Goal: Information Seeking & Learning: Learn about a topic

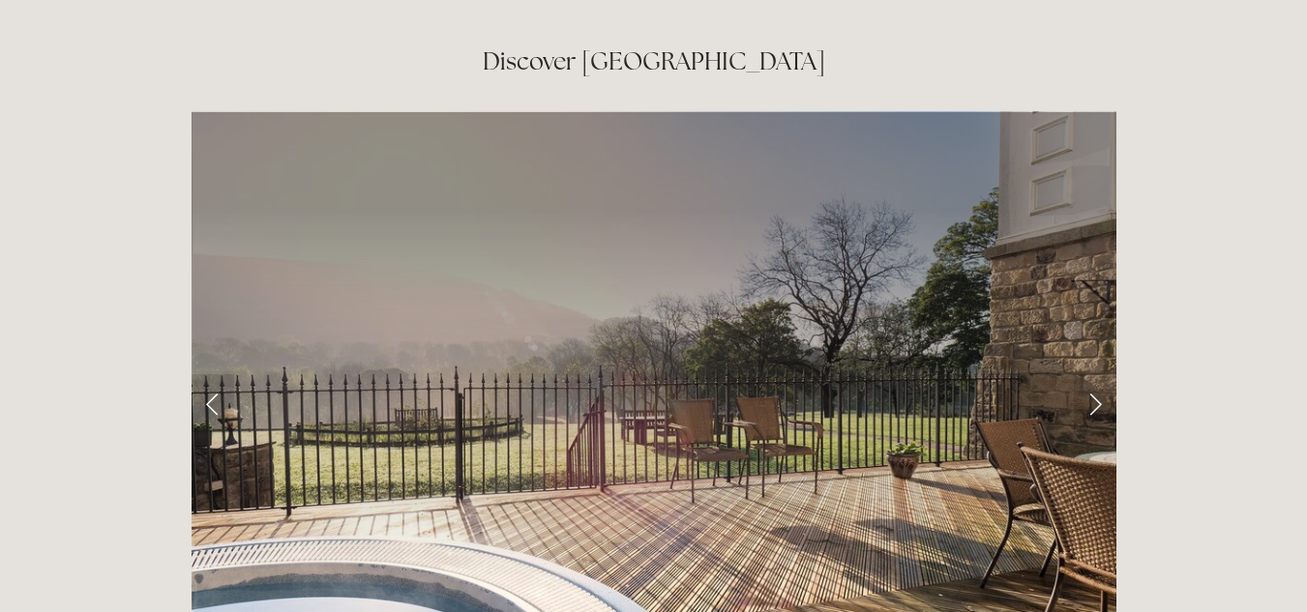
scroll to position [3096, 0]
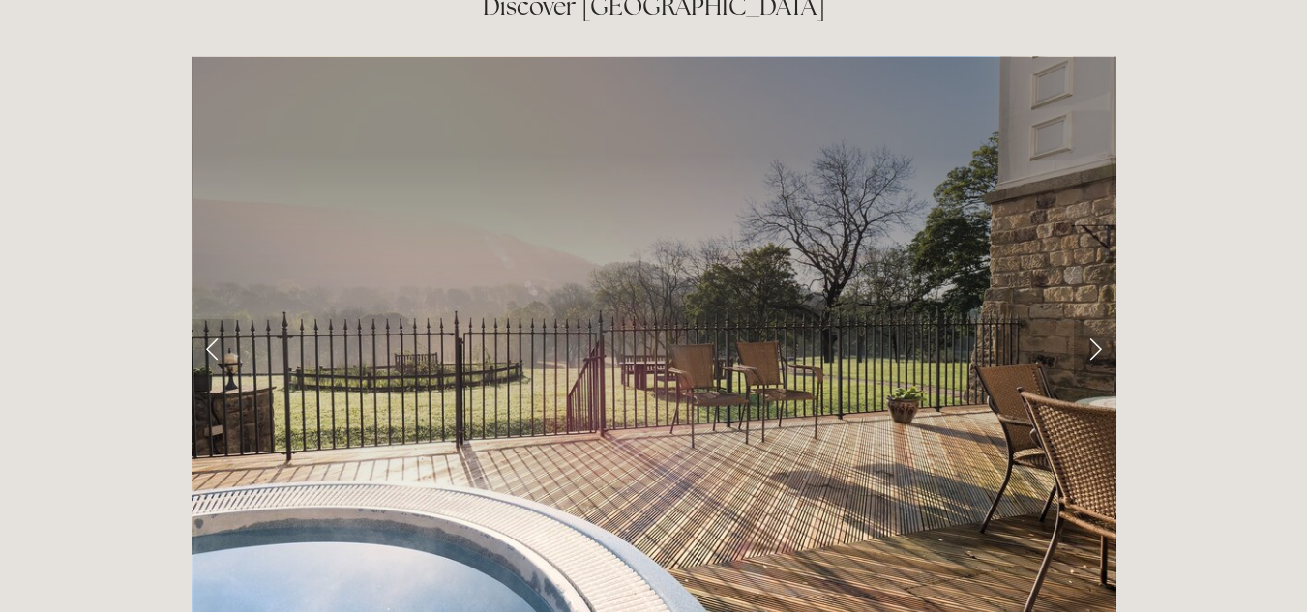
click at [1093, 319] on link "Next Slide" at bounding box center [1095, 348] width 43 height 58
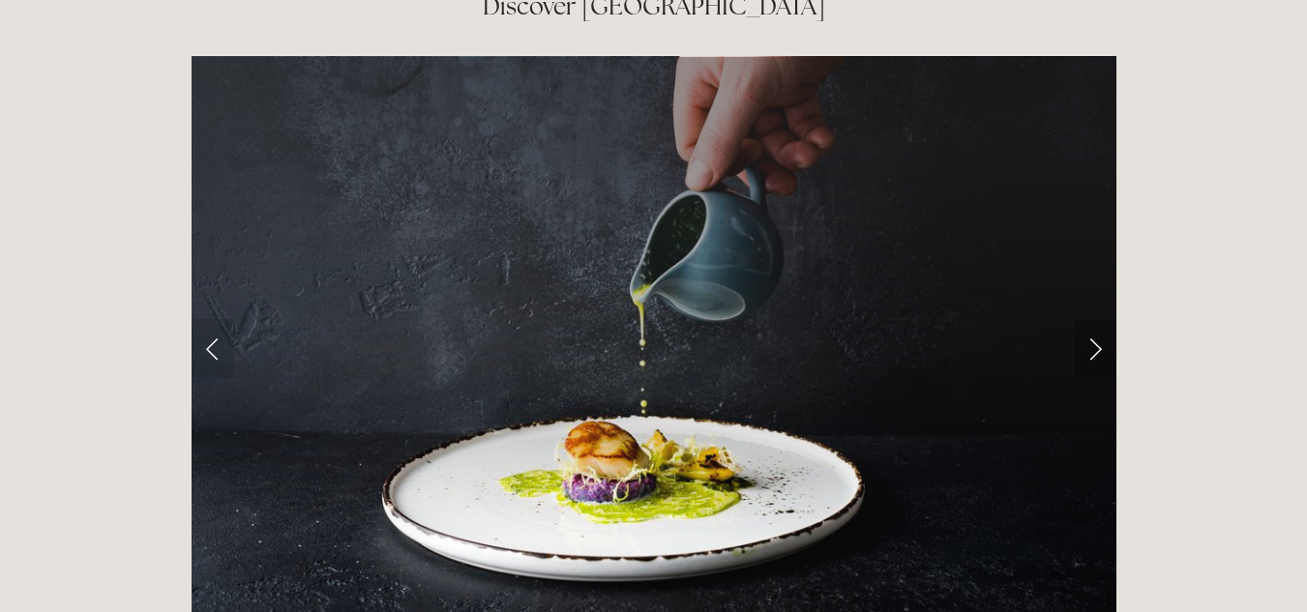
click at [1093, 319] on link "Next Slide" at bounding box center [1095, 348] width 43 height 58
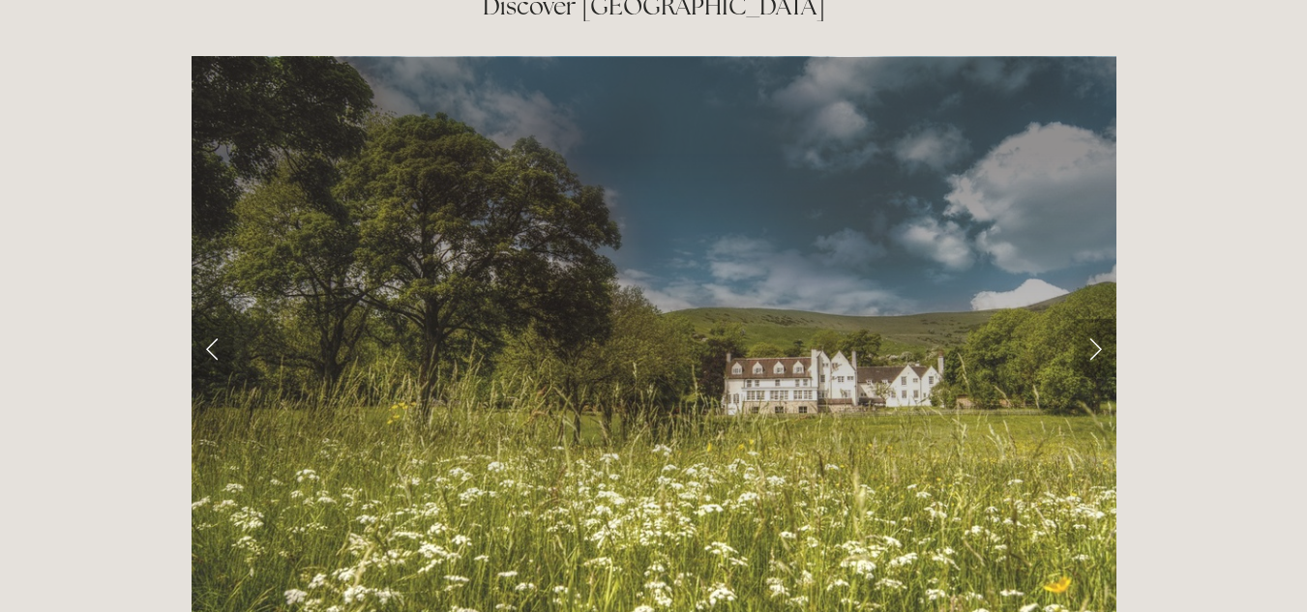
click at [1093, 319] on link "Next Slide" at bounding box center [1095, 348] width 43 height 58
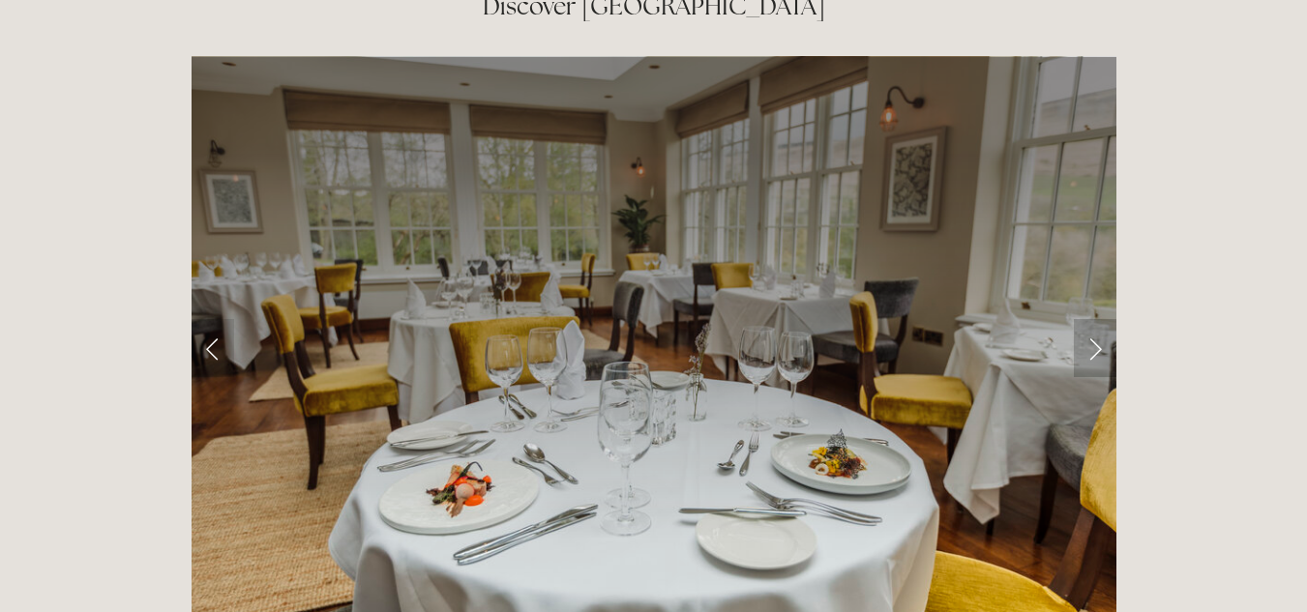
click at [1093, 319] on link "Next Slide" at bounding box center [1095, 348] width 43 height 58
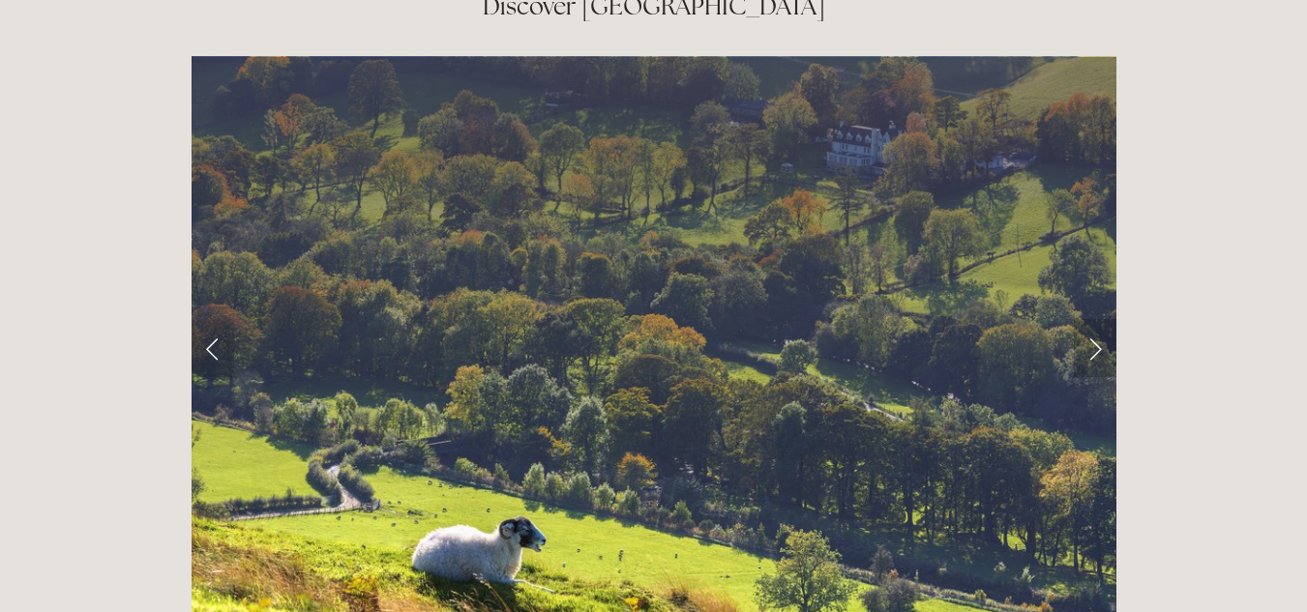
click at [1093, 319] on link "Next Slide" at bounding box center [1095, 348] width 43 height 58
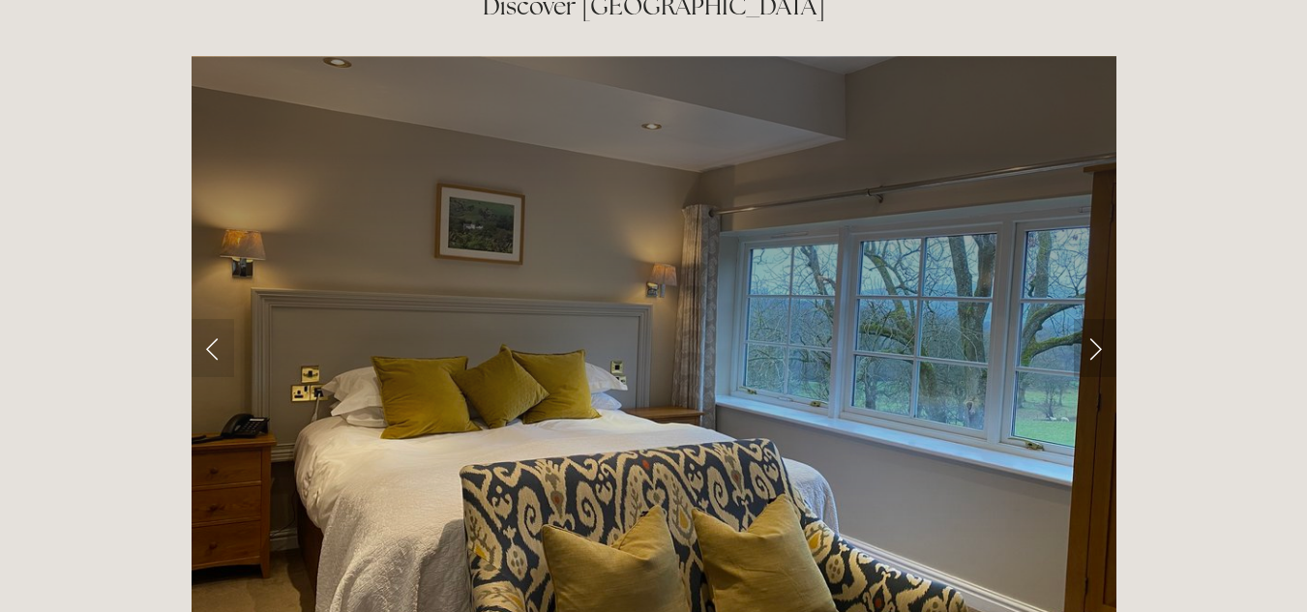
click at [1093, 319] on link "Next Slide" at bounding box center [1095, 348] width 43 height 58
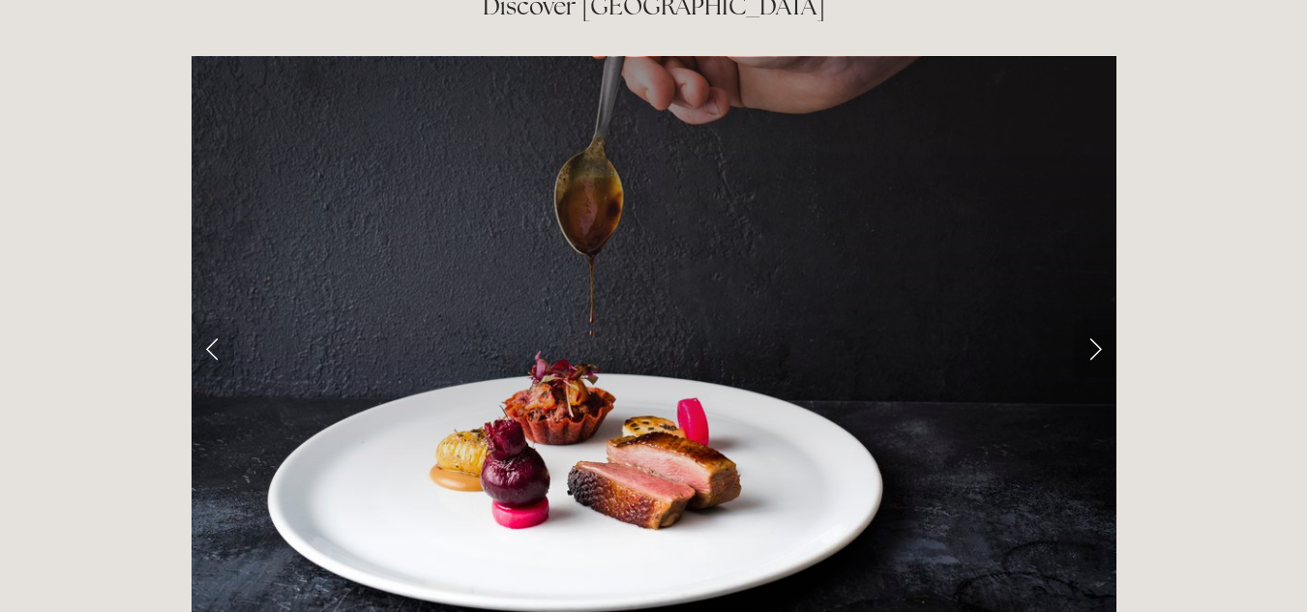
click at [1093, 319] on link "Next Slide" at bounding box center [1095, 348] width 43 height 58
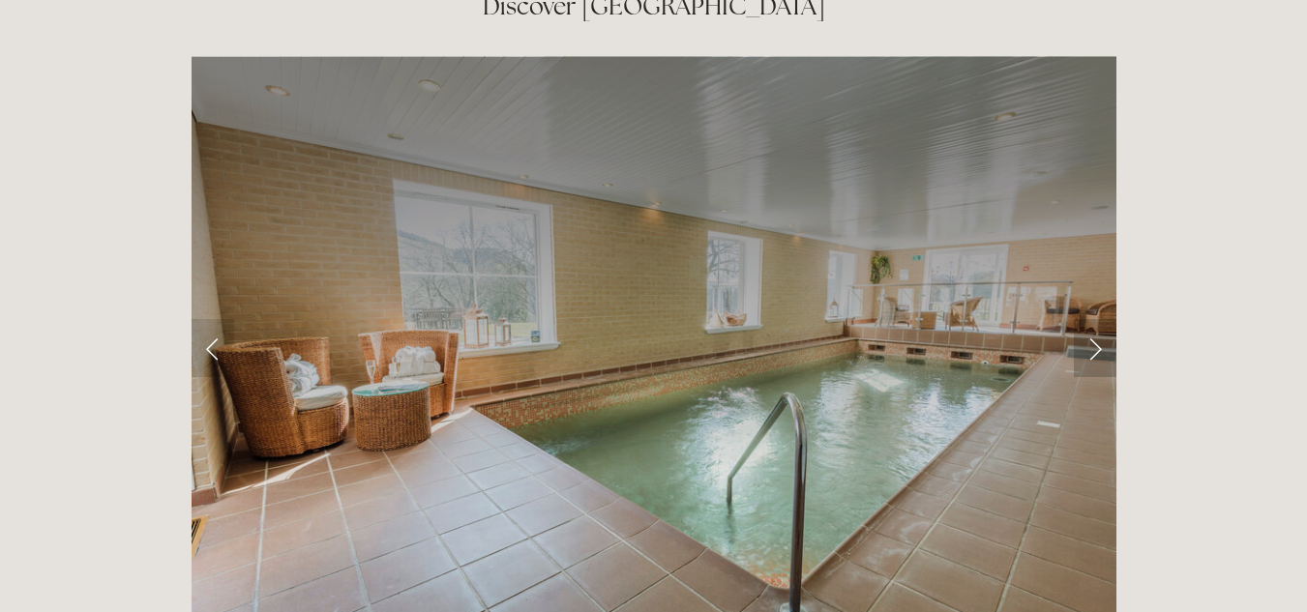
click at [1093, 319] on link "Next Slide" at bounding box center [1095, 348] width 43 height 58
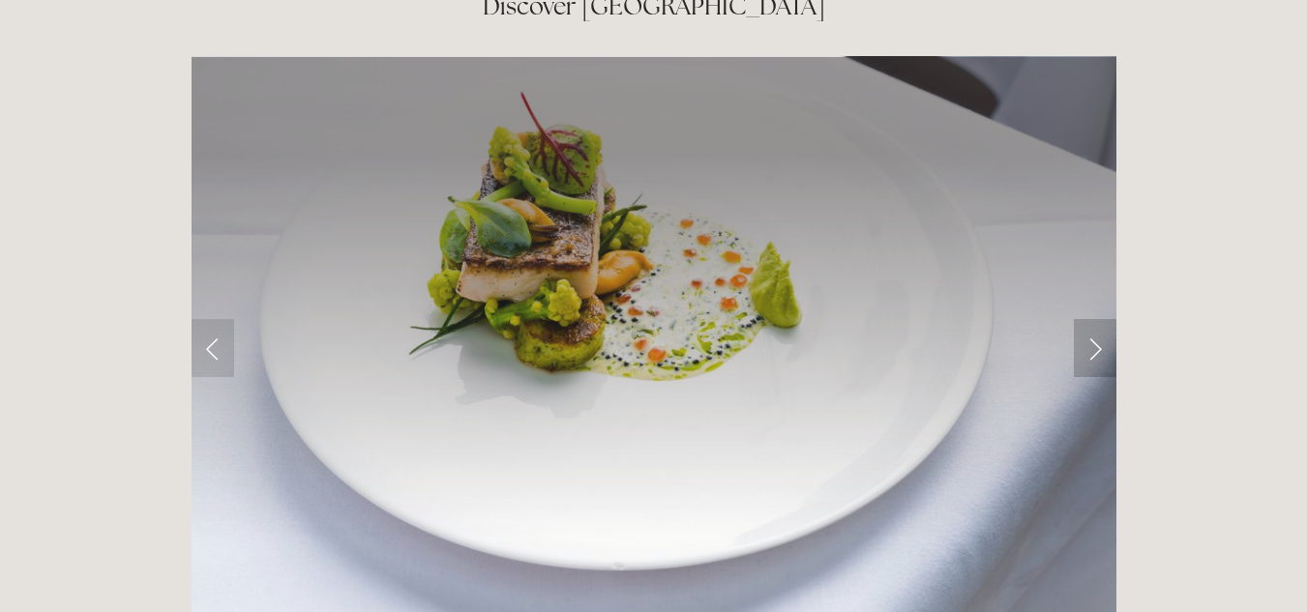
click at [1093, 319] on link "Next Slide" at bounding box center [1095, 348] width 43 height 58
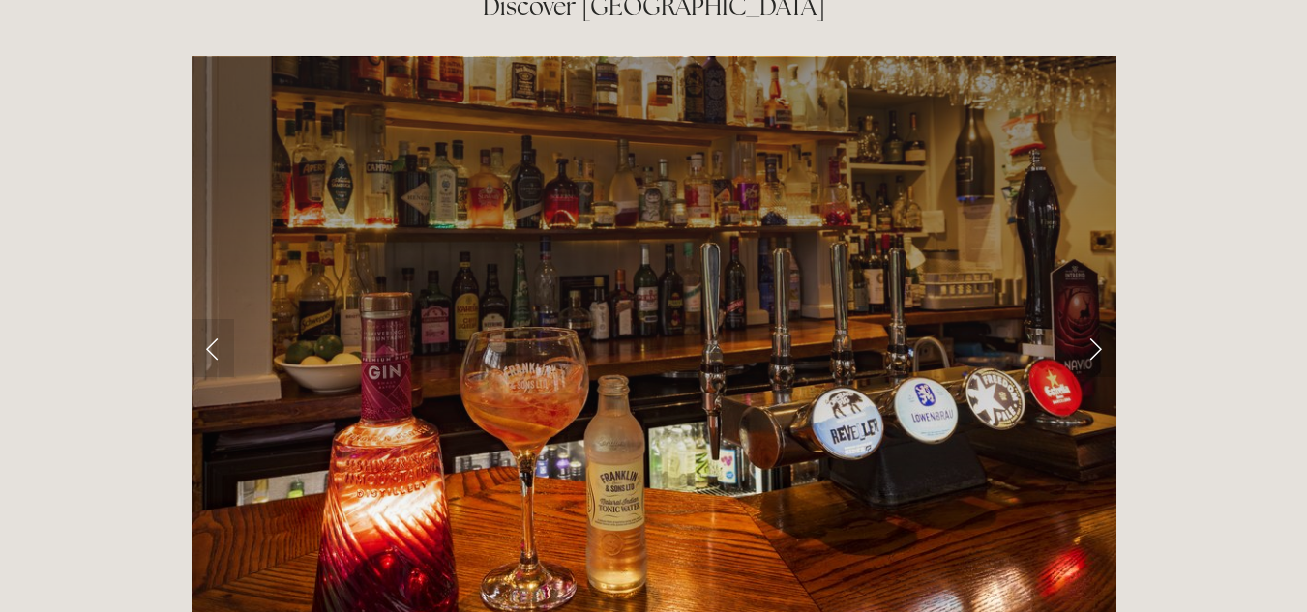
click at [1093, 319] on link "Next Slide" at bounding box center [1095, 348] width 43 height 58
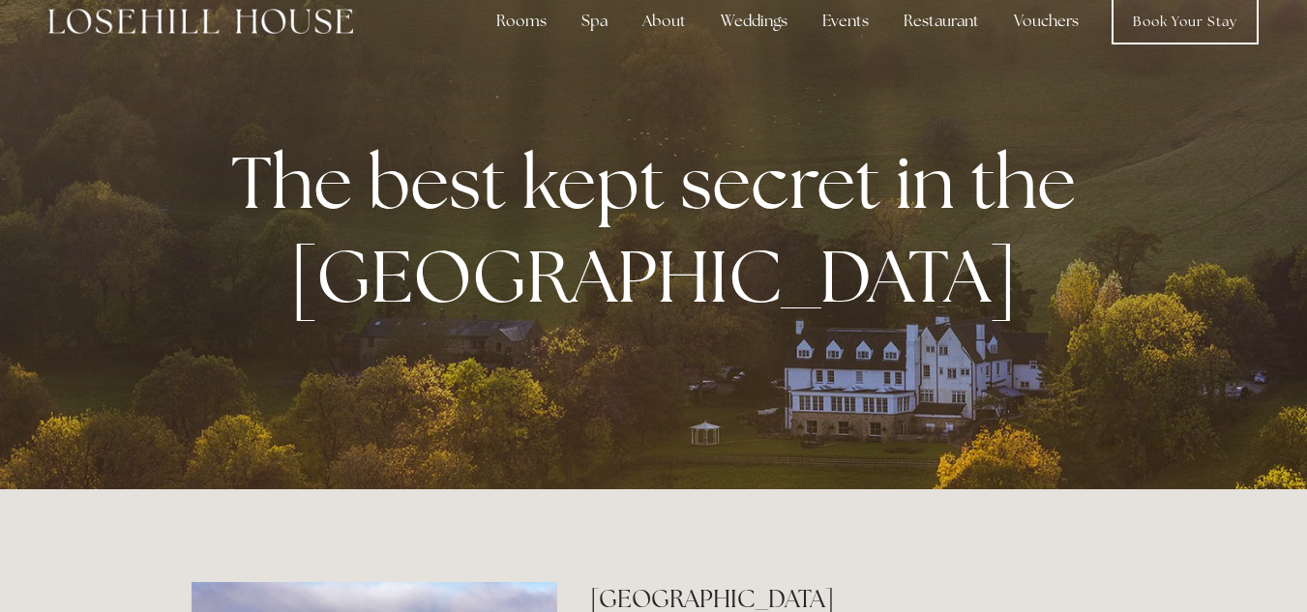
scroll to position [0, 0]
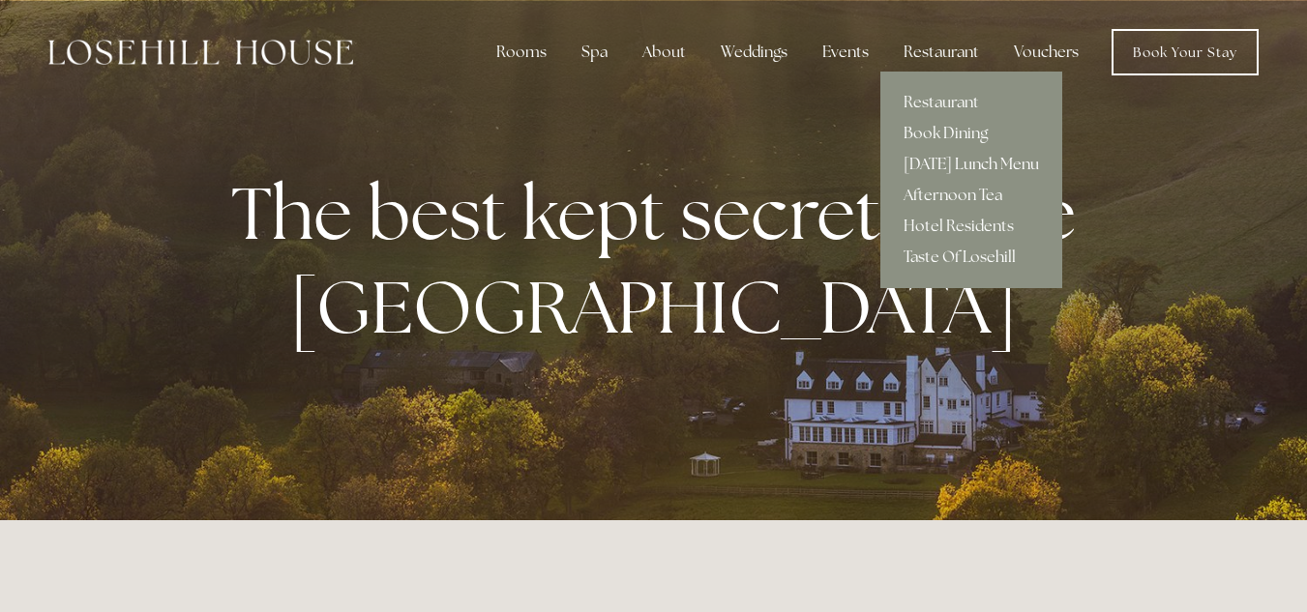
click at [968, 162] on link "[DATE] Lunch Menu" at bounding box center [971, 164] width 182 height 31
click at [930, 104] on link "Restaurant" at bounding box center [971, 102] width 182 height 31
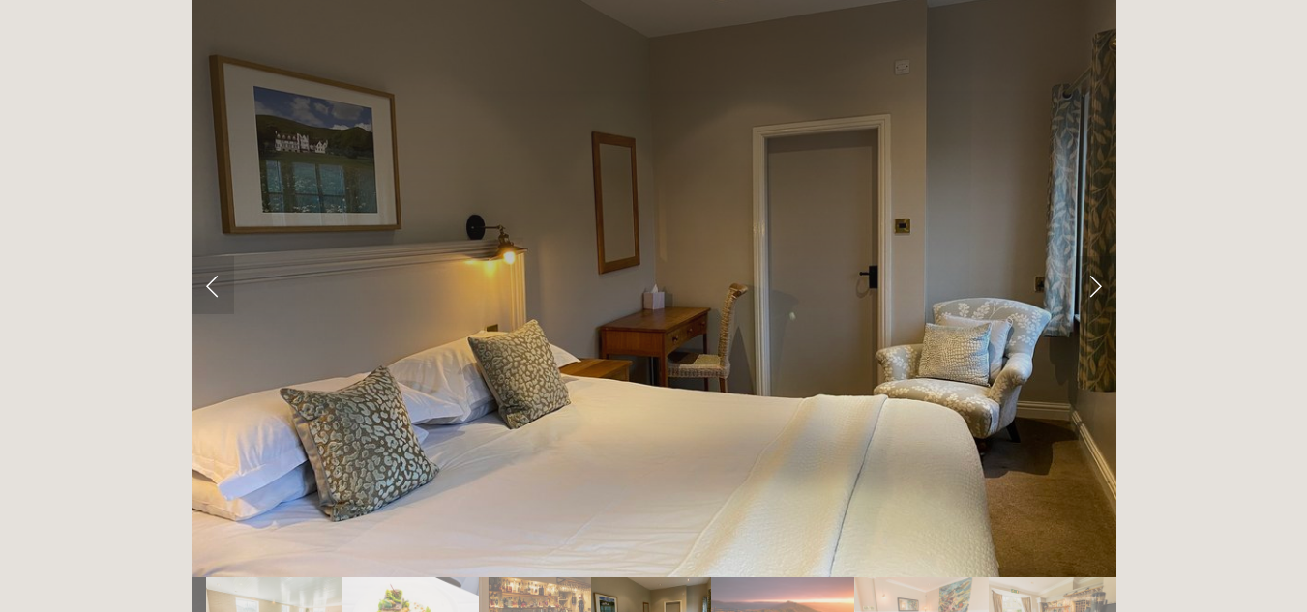
scroll to position [3192, 0]
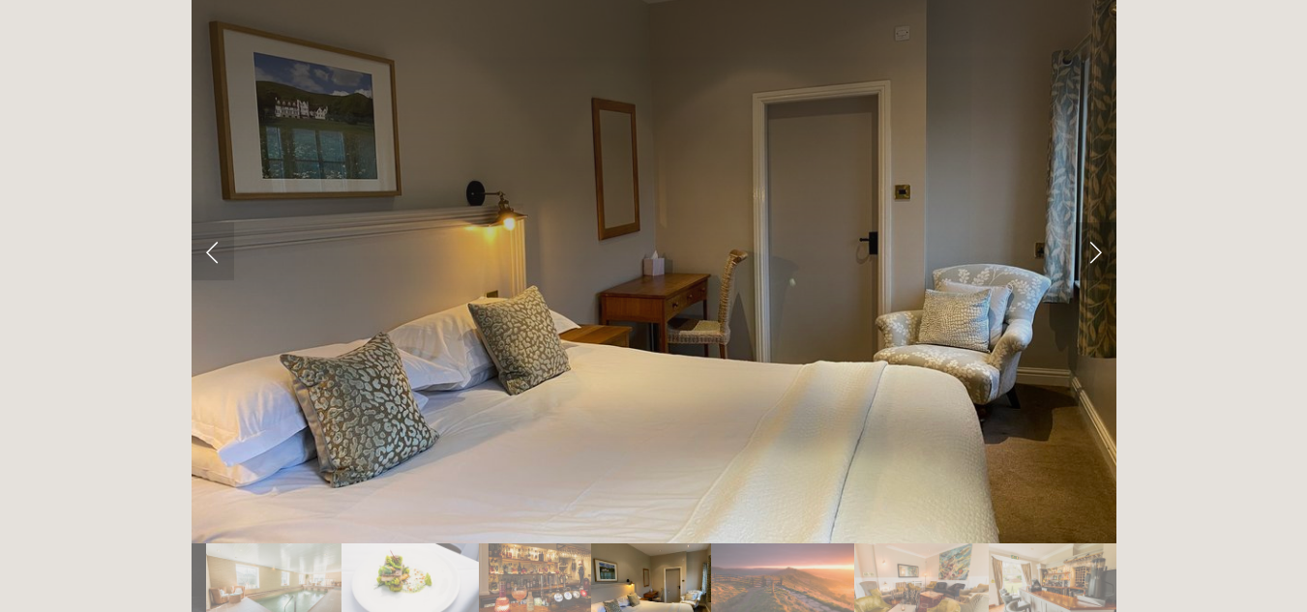
click at [1090, 223] on link "Next Slide" at bounding box center [1095, 252] width 43 height 58
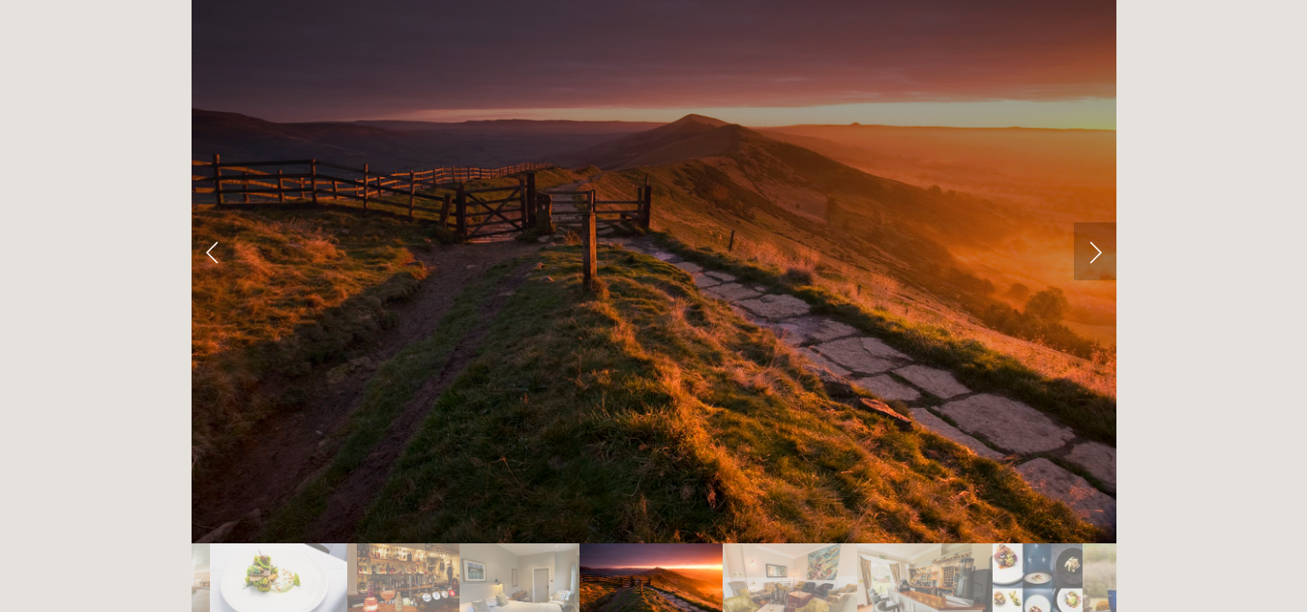
click at [1090, 223] on link "Next Slide" at bounding box center [1095, 252] width 43 height 58
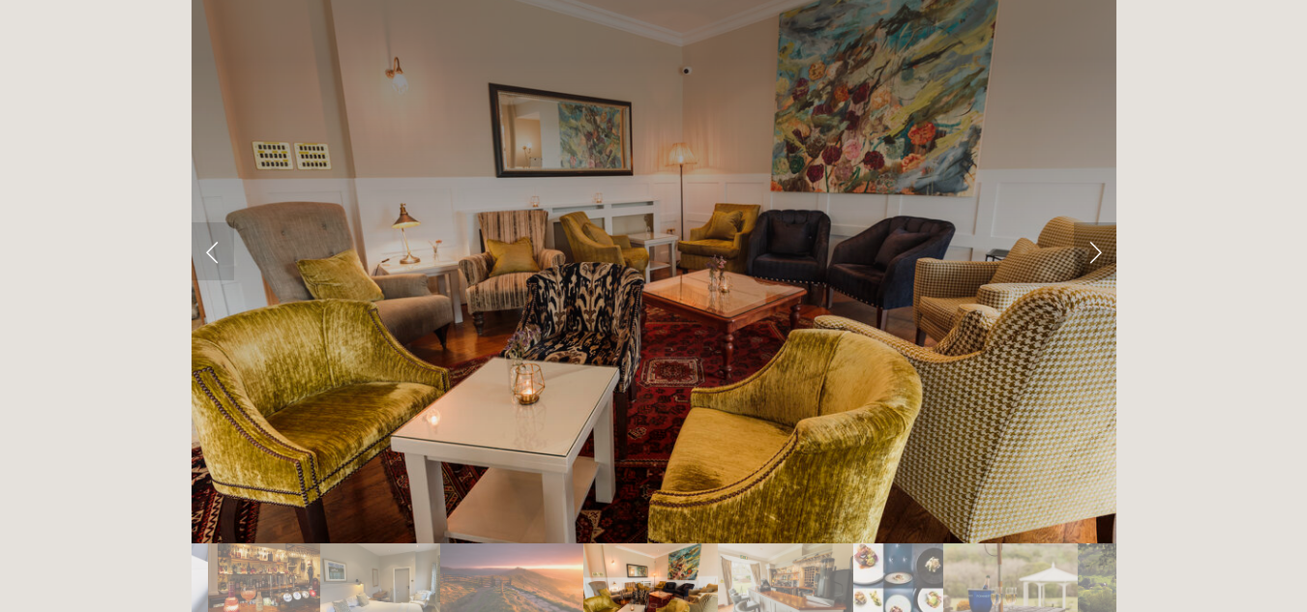
click at [1090, 223] on link "Next Slide" at bounding box center [1095, 252] width 43 height 58
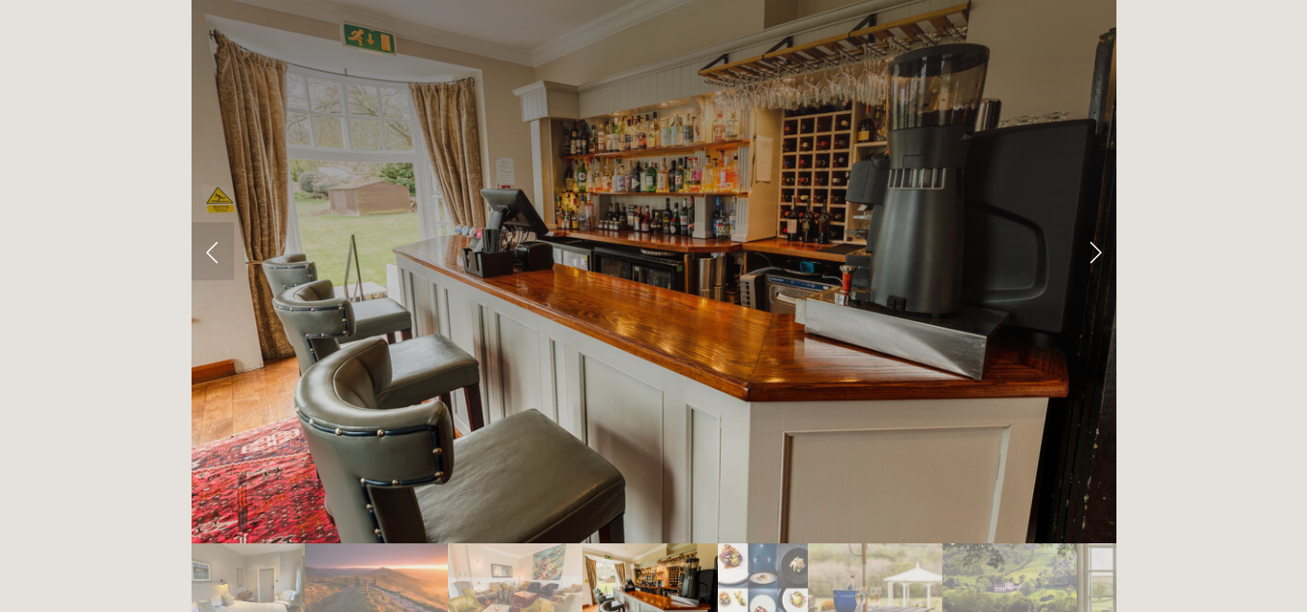
click at [1090, 223] on link "Next Slide" at bounding box center [1095, 252] width 43 height 58
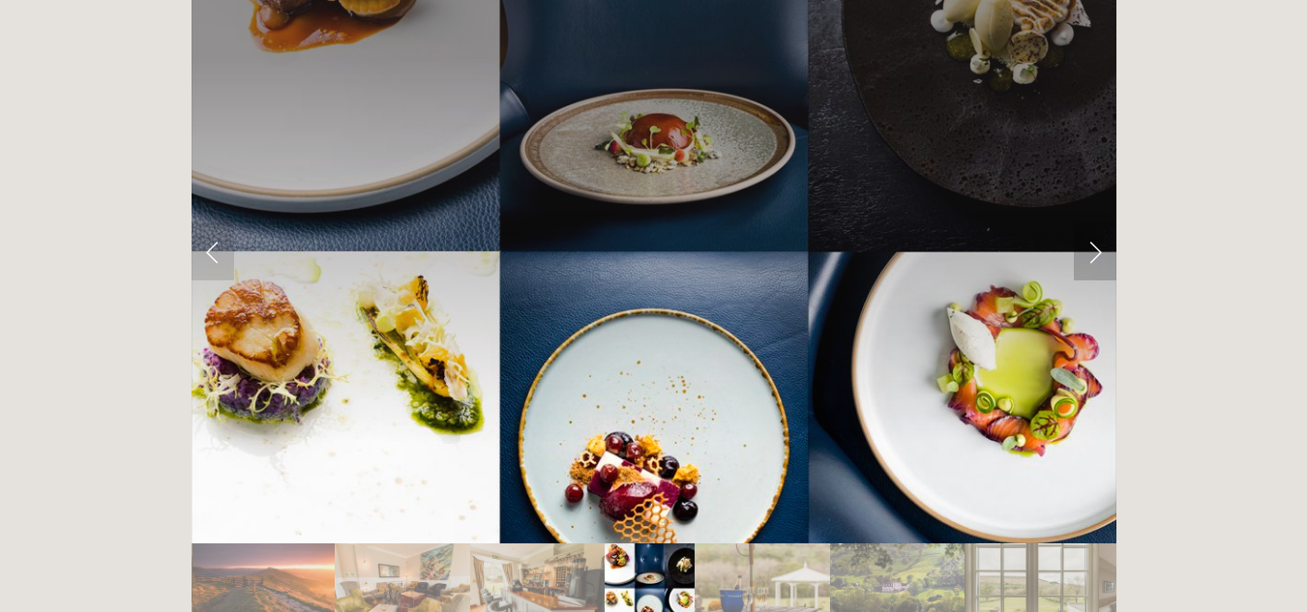
click at [1090, 223] on link "Next Slide" at bounding box center [1095, 252] width 43 height 58
click at [1094, 223] on link "Next Slide" at bounding box center [1095, 252] width 43 height 58
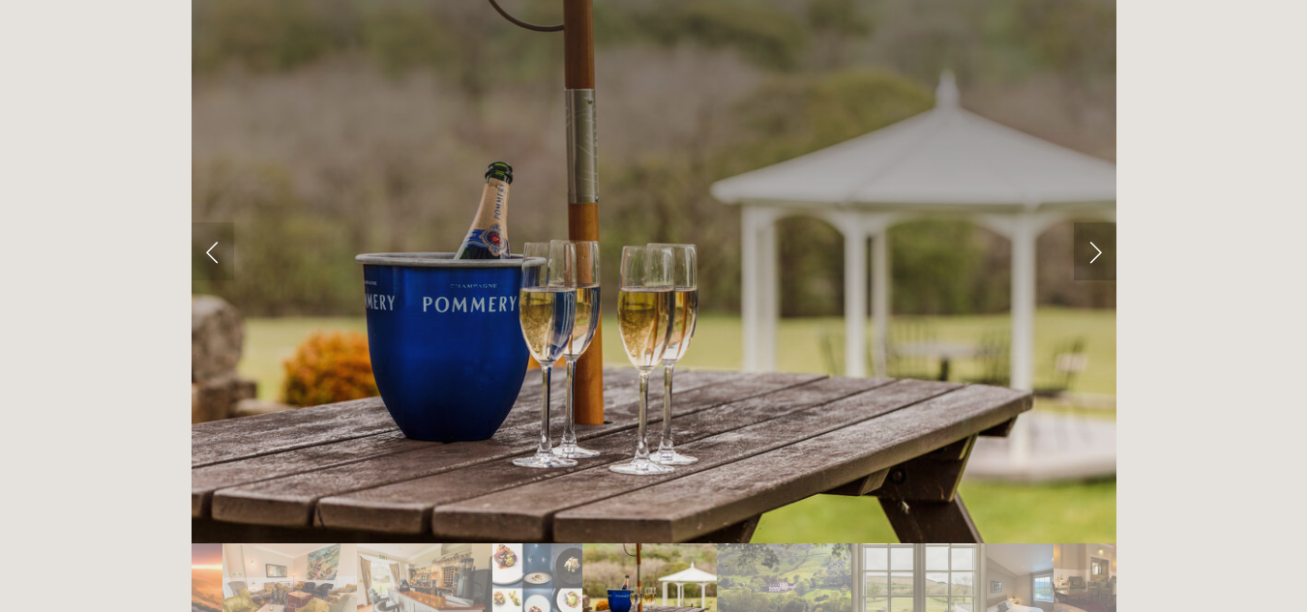
click at [1095, 223] on link "Next Slide" at bounding box center [1095, 252] width 43 height 58
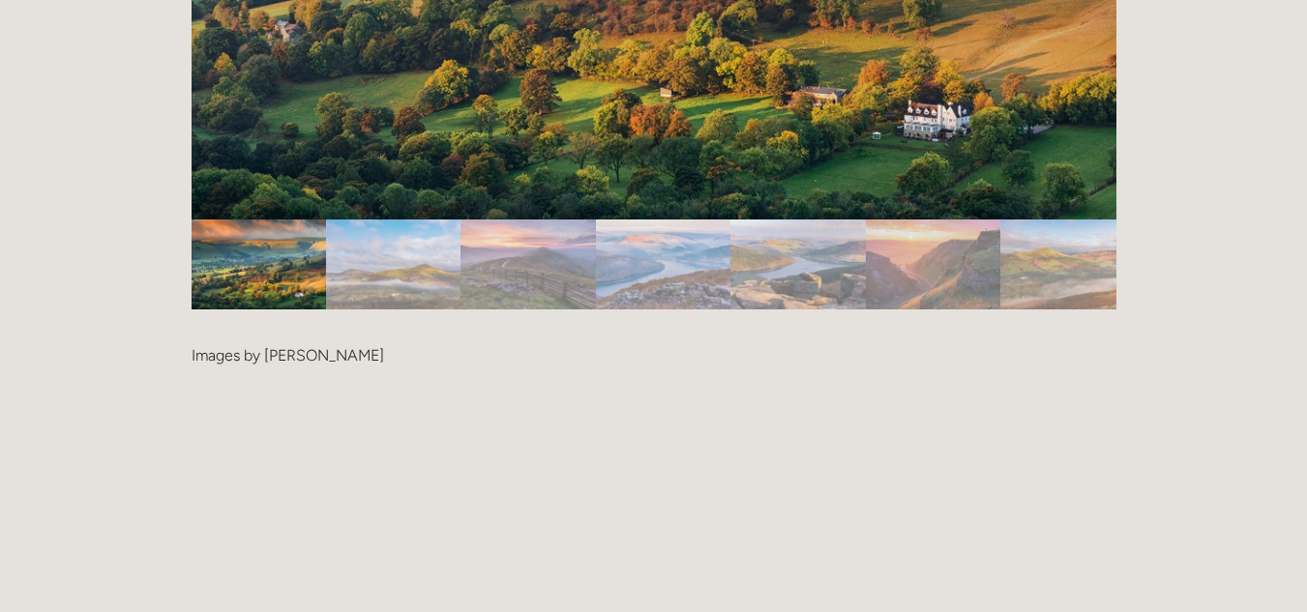
scroll to position [4353, 0]
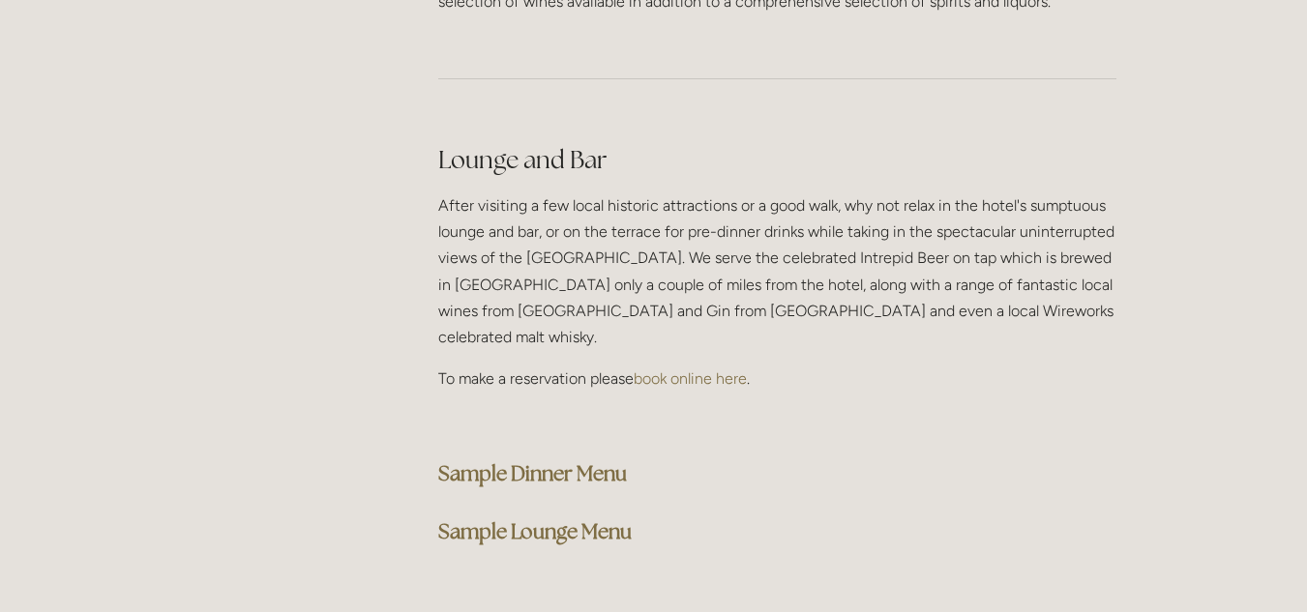
scroll to position [4837, 0]
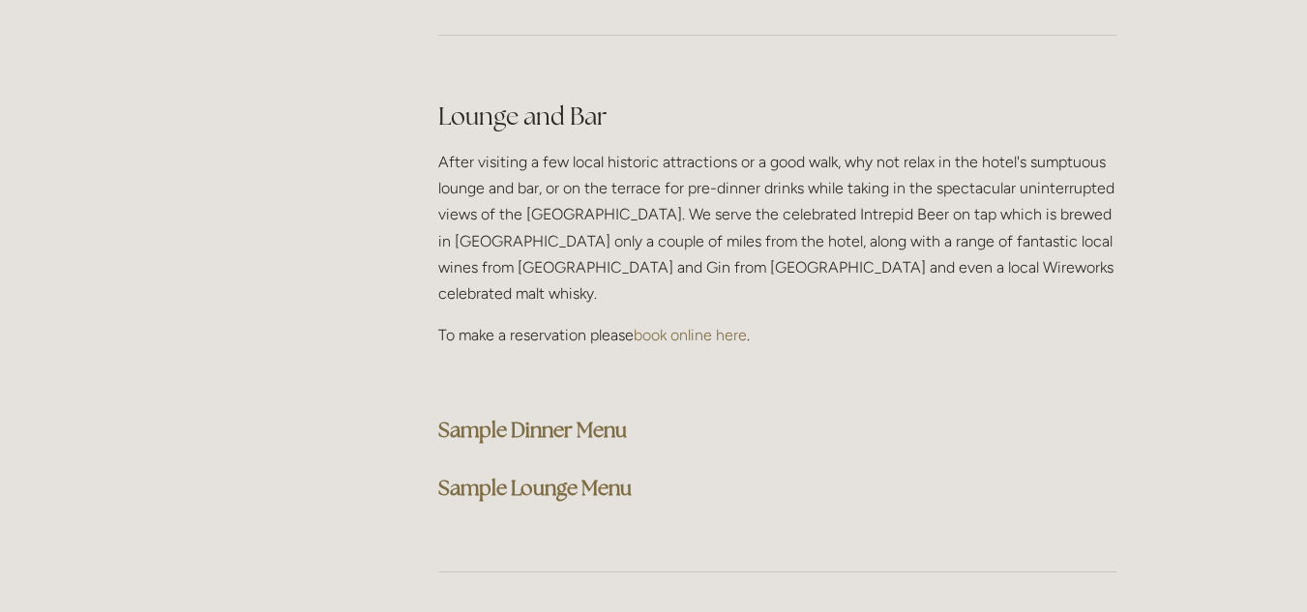
click at [563, 417] on strong "Sample Dinner Menu" at bounding box center [532, 430] width 189 height 26
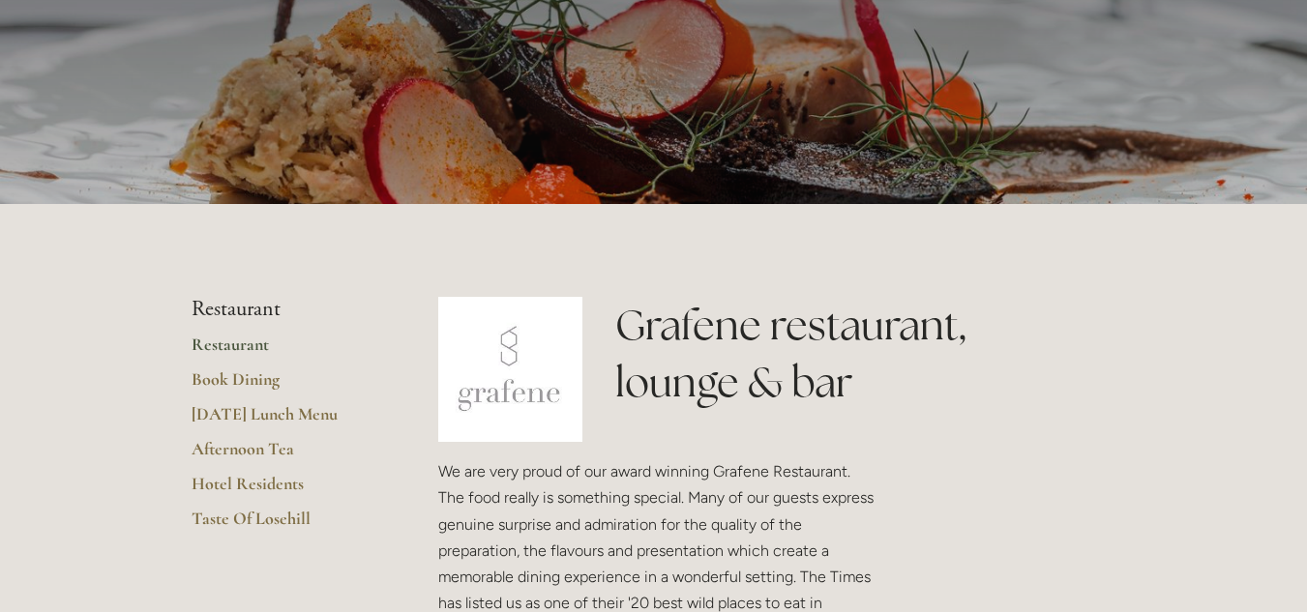
scroll to position [0, 0]
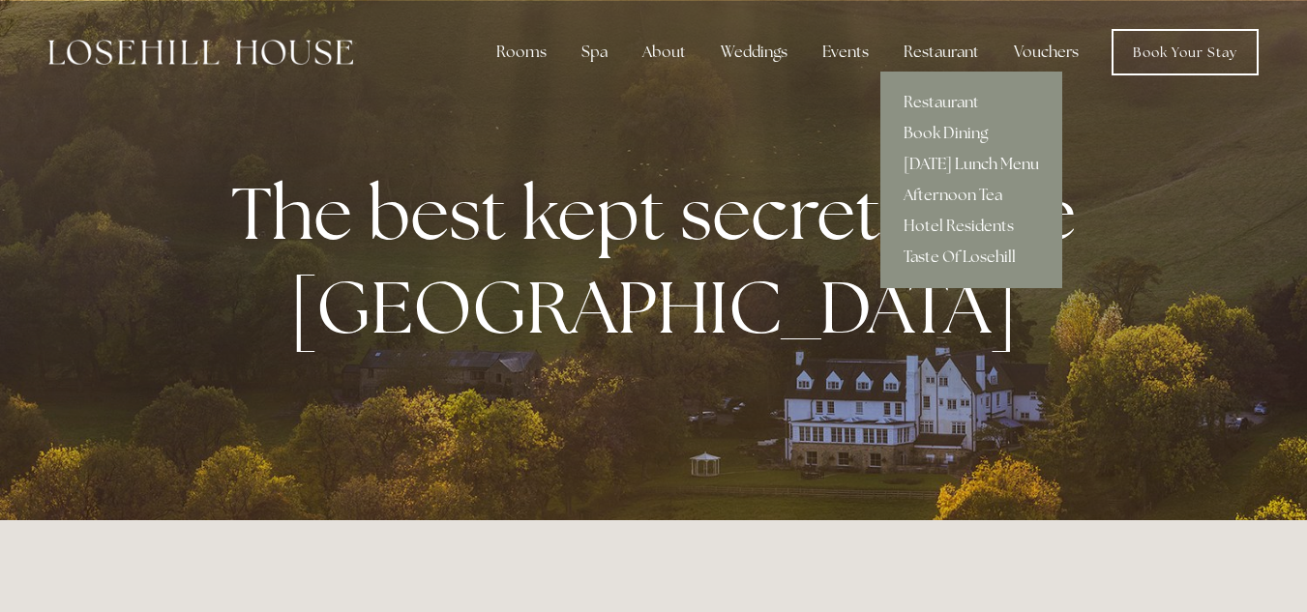
click at [963, 164] on link "[DATE] Lunch Menu" at bounding box center [971, 164] width 182 height 31
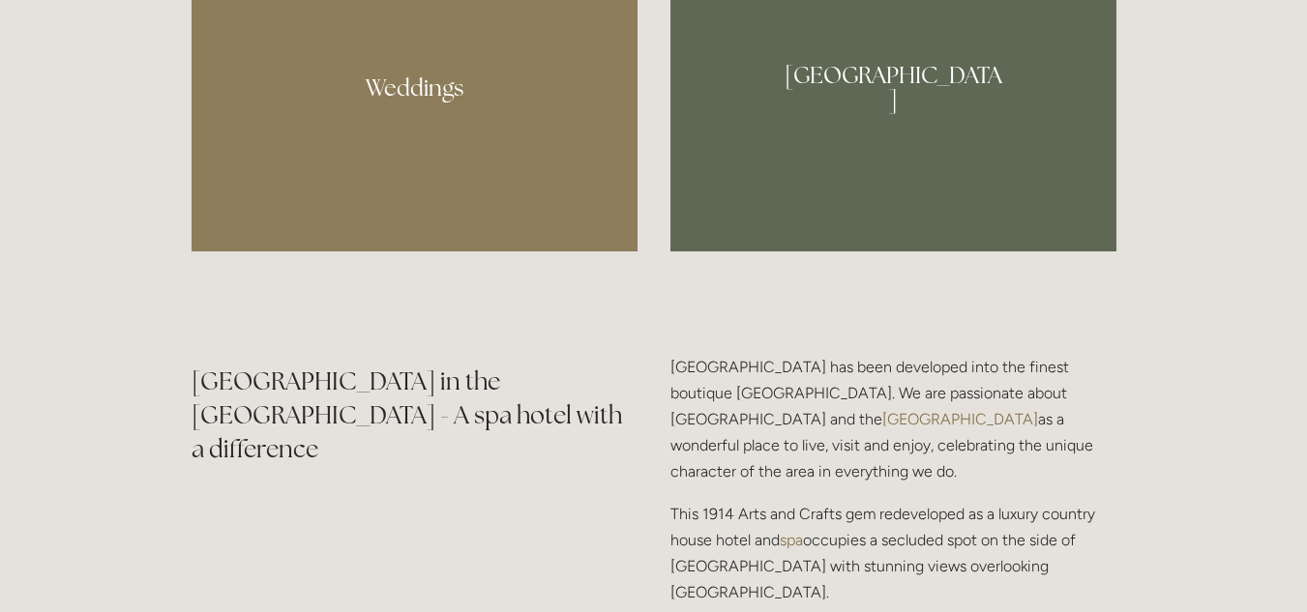
scroll to position [1935, 0]
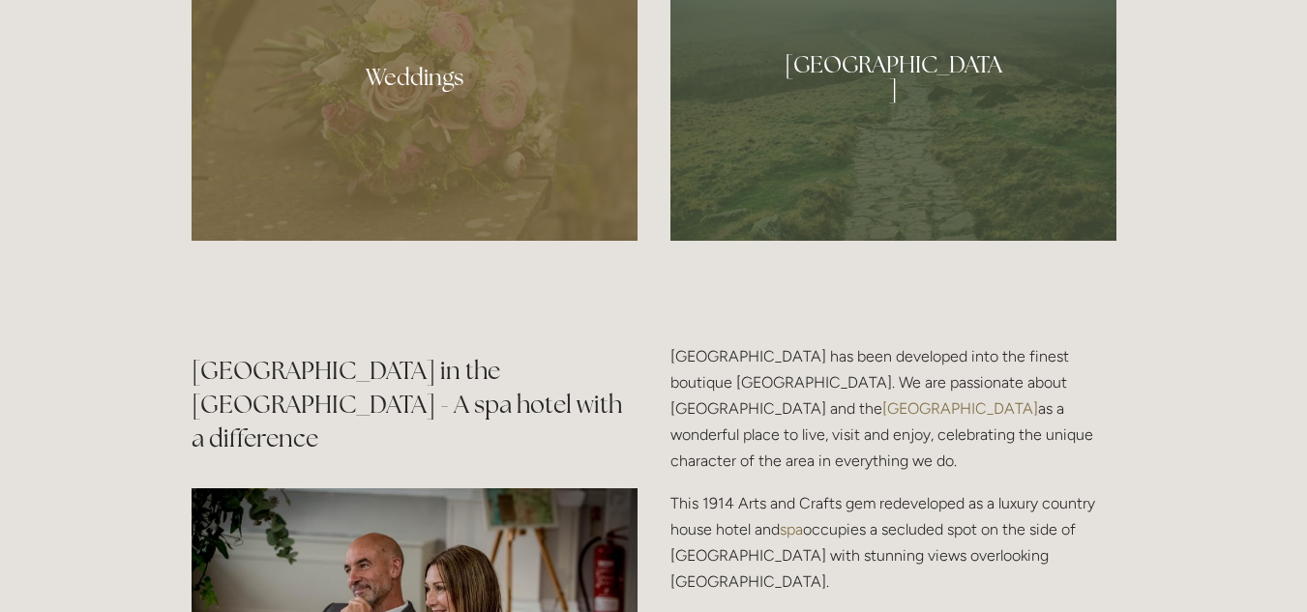
click at [915, 180] on div at bounding box center [893, 69] width 446 height 341
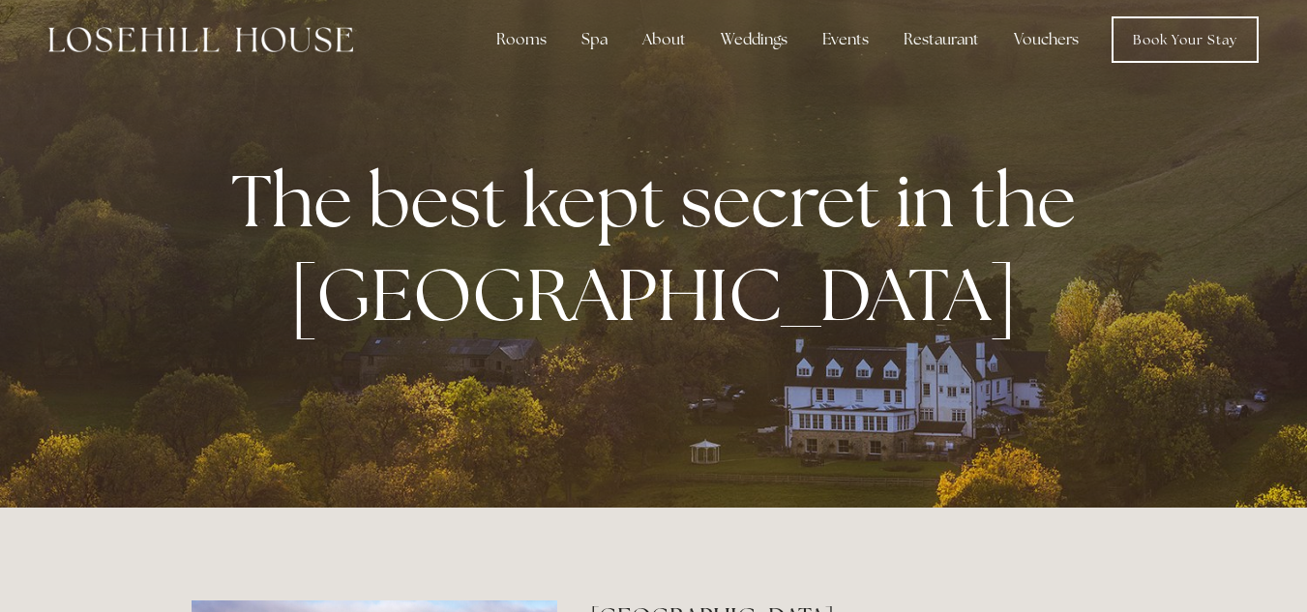
scroll to position [0, 0]
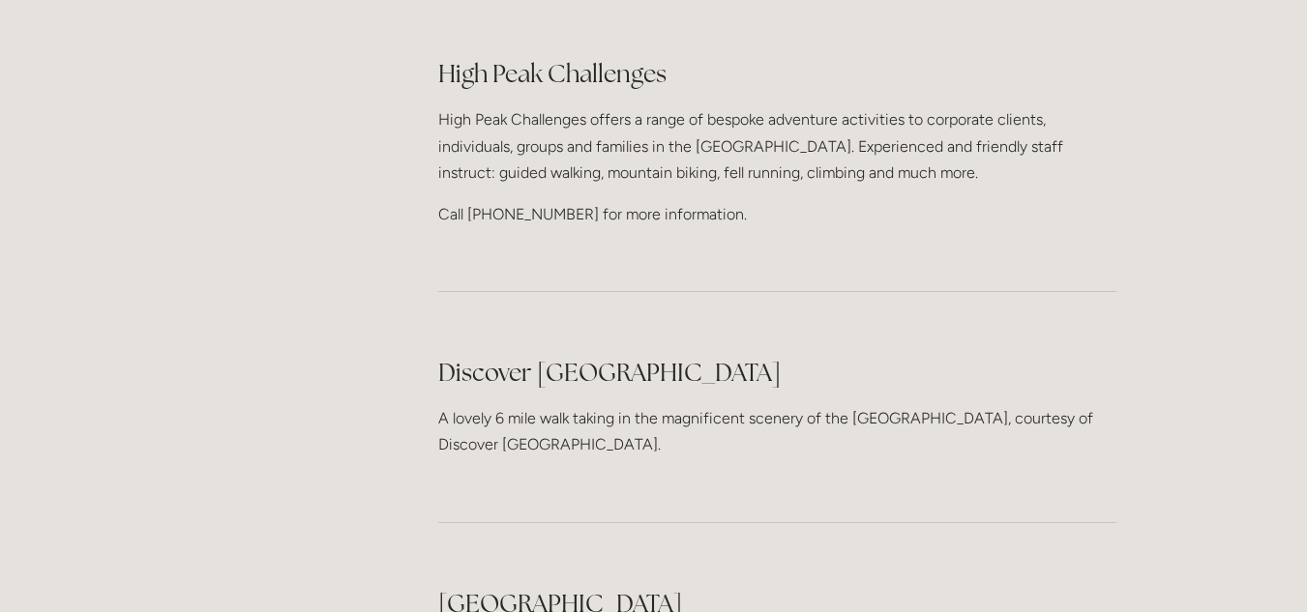
scroll to position [2805, 0]
